Goal: Navigation & Orientation: Find specific page/section

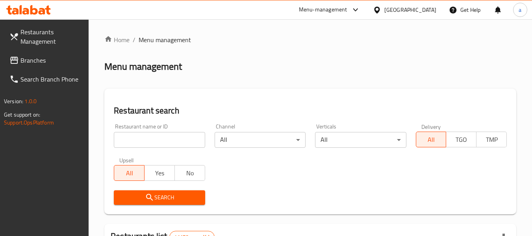
click at [30, 65] on span "Branches" at bounding box center [51, 59] width 62 height 9
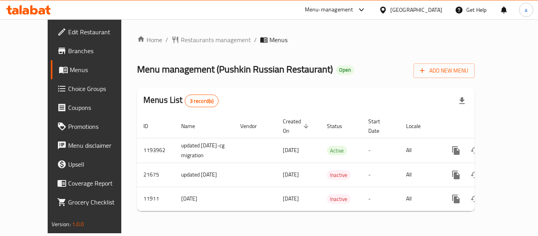
click at [156, 46] on div "Home / Restaurants management / Menus Menu management ( Pushkin Russian Restaur…" at bounding box center [305, 126] width 337 height 182
click at [181, 43] on span "Restaurants management" at bounding box center [216, 39] width 70 height 9
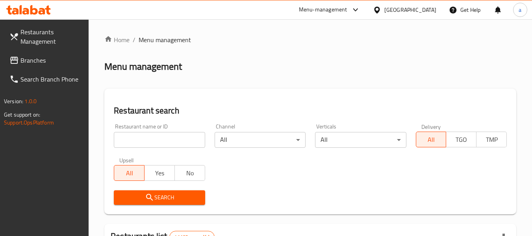
click at [47, 63] on span "Branches" at bounding box center [51, 59] width 62 height 9
